Goal: Task Accomplishment & Management: Use online tool/utility

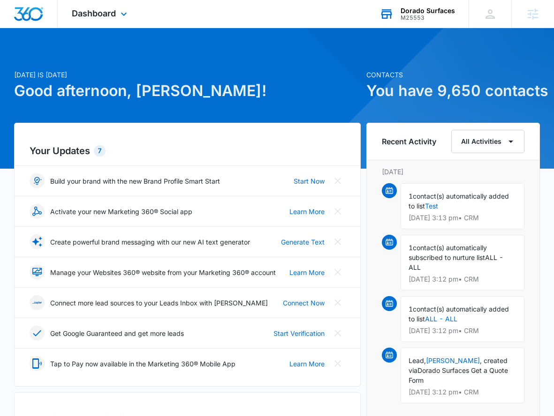
click at [417, 15] on div "M25553" at bounding box center [427, 18] width 54 height 7
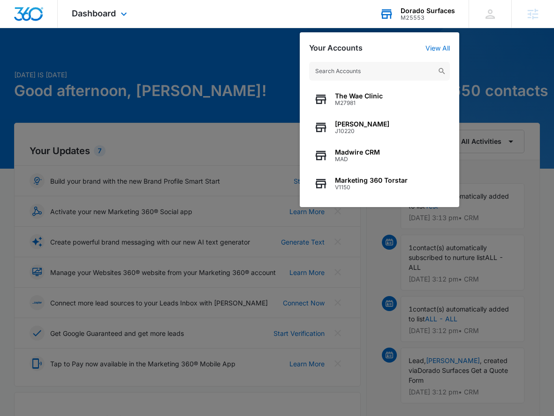
click at [351, 75] on input "text" at bounding box center [379, 71] width 141 height 19
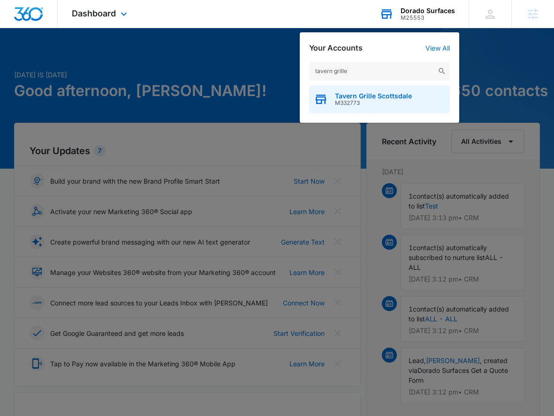
type input "tavern grille"
click at [360, 95] on span "Tavern Grille Scottsdale" at bounding box center [373, 95] width 77 height 7
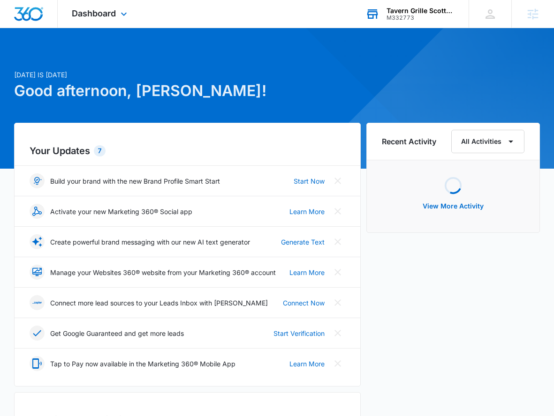
click at [102, 20] on div "Dashboard Apps Reputation Websites Forms CRM Email Social POS Content Ads Intel…" at bounding box center [101, 14] width 86 height 28
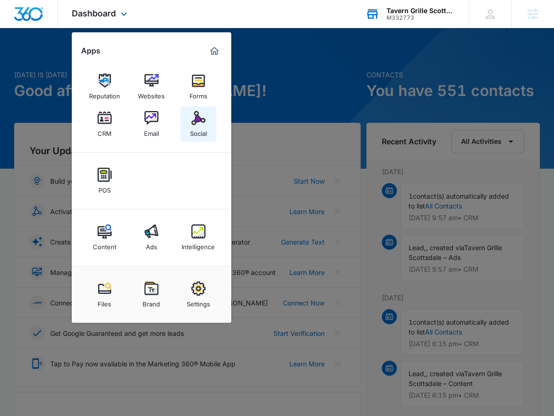
click at [198, 116] on img at bounding box center [198, 118] width 14 height 14
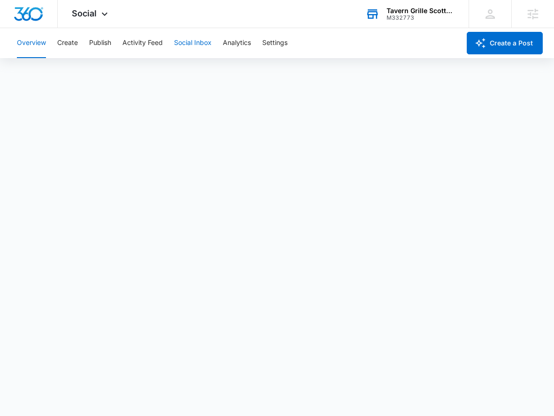
click at [184, 52] on button "Social Inbox" at bounding box center [192, 43] width 37 height 30
click at [144, 46] on button "Activity Feed" at bounding box center [142, 43] width 40 height 30
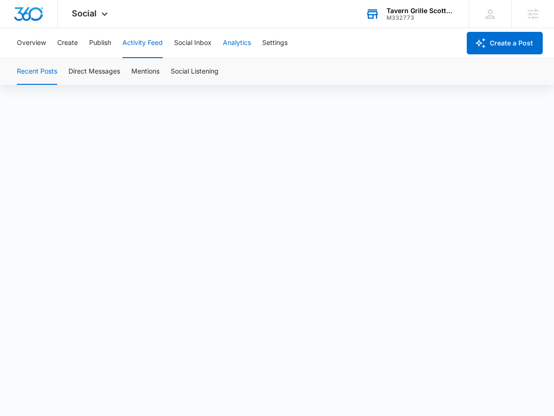
click at [239, 42] on button "Analytics" at bounding box center [237, 43] width 28 height 30
click at [287, 38] on button "Settings" at bounding box center [274, 43] width 25 height 30
